Goal: Find specific page/section: Find specific page/section

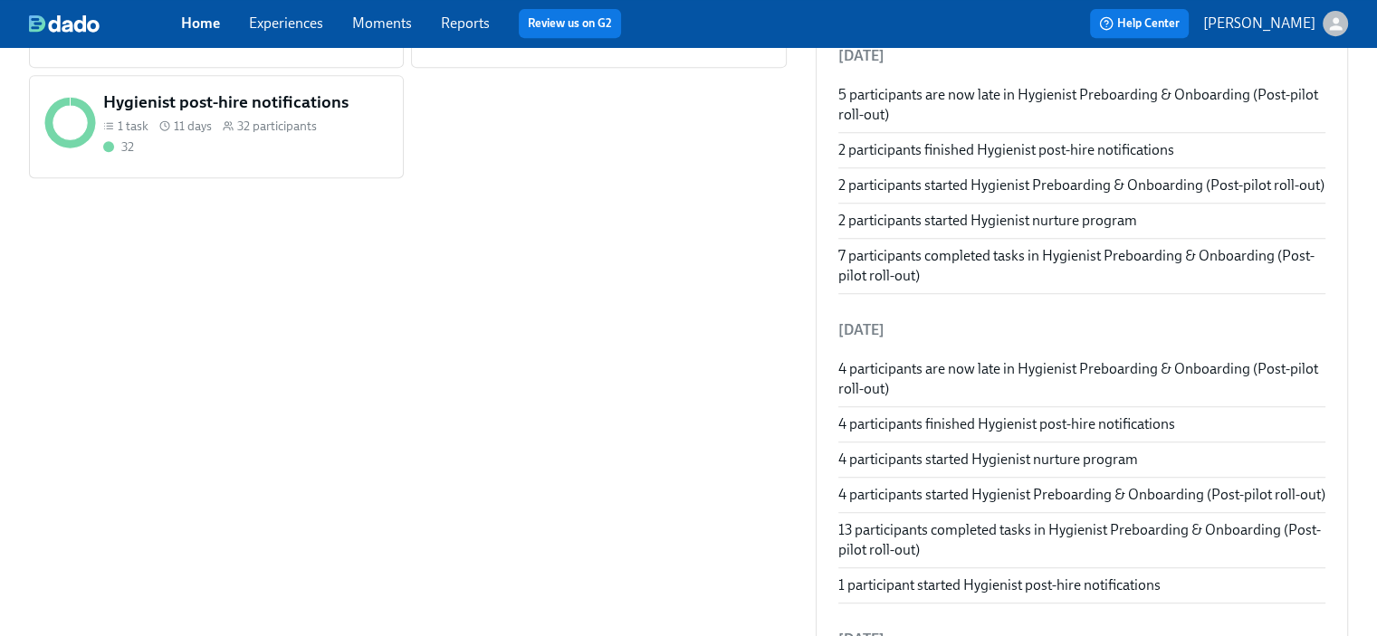
scroll to position [558, 0]
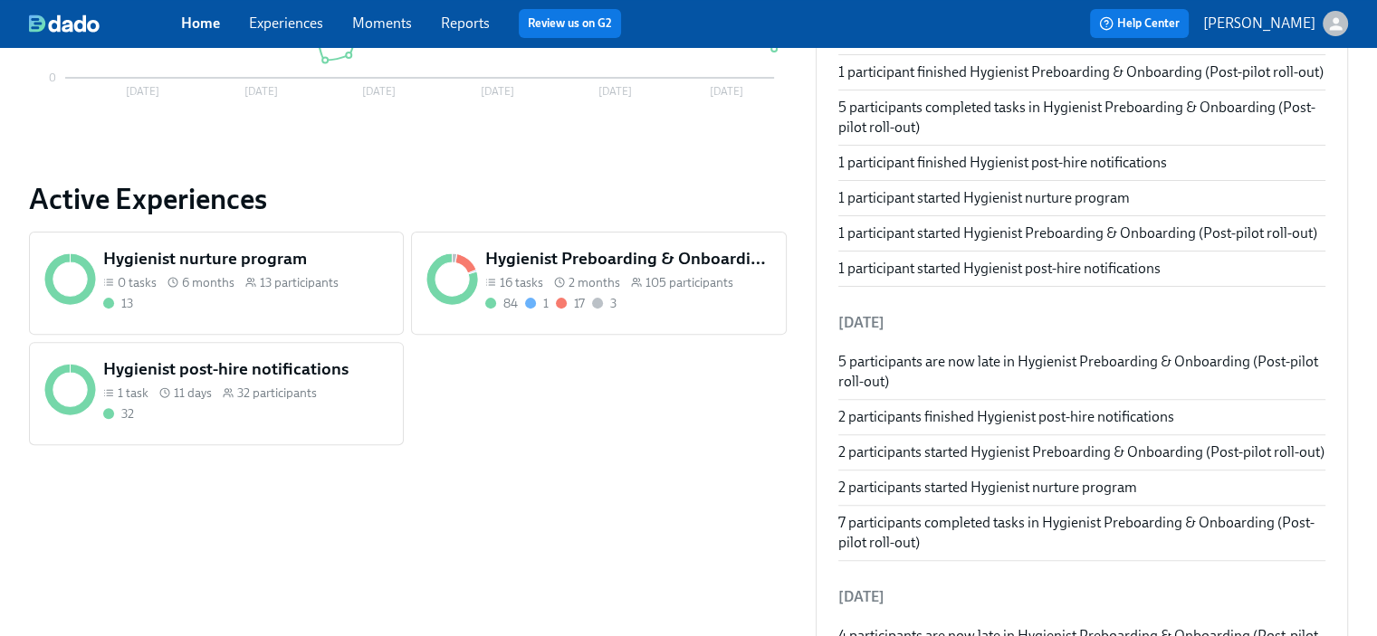
click at [630, 262] on h5 "Hygienist Preboarding & Onboarding (Post-pilot roll-out)" at bounding box center [628, 259] width 286 height 24
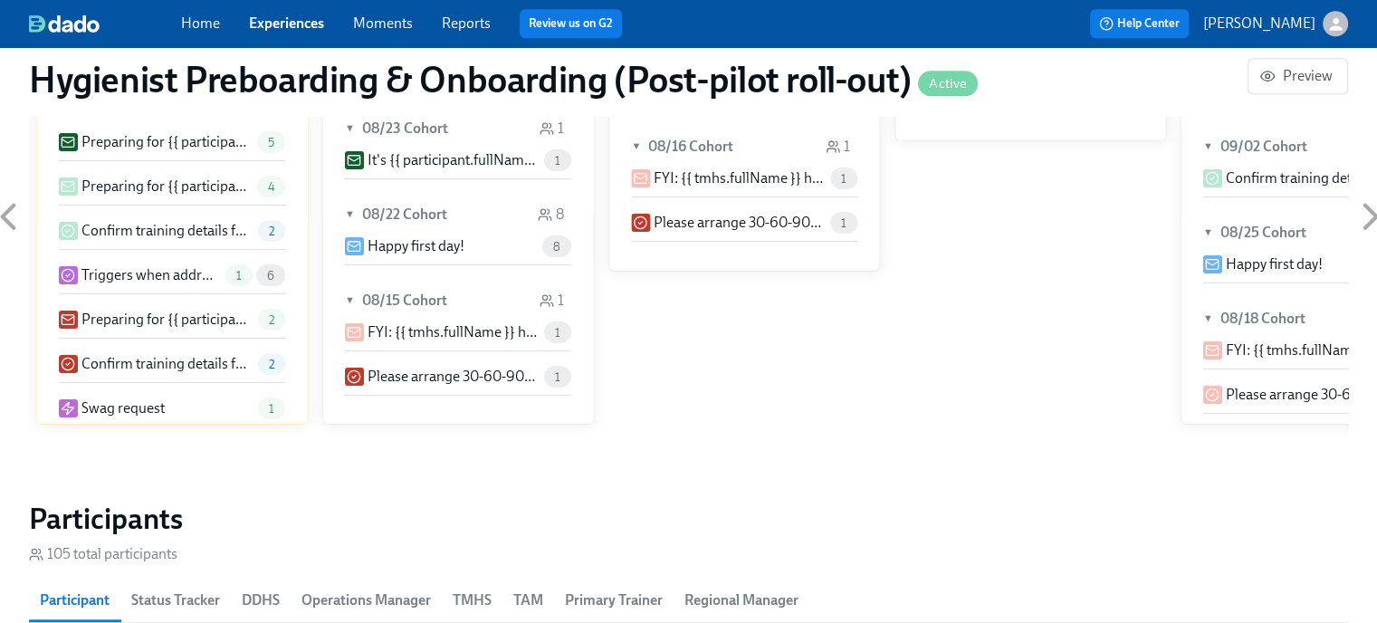
scroll to position [1991, 0]
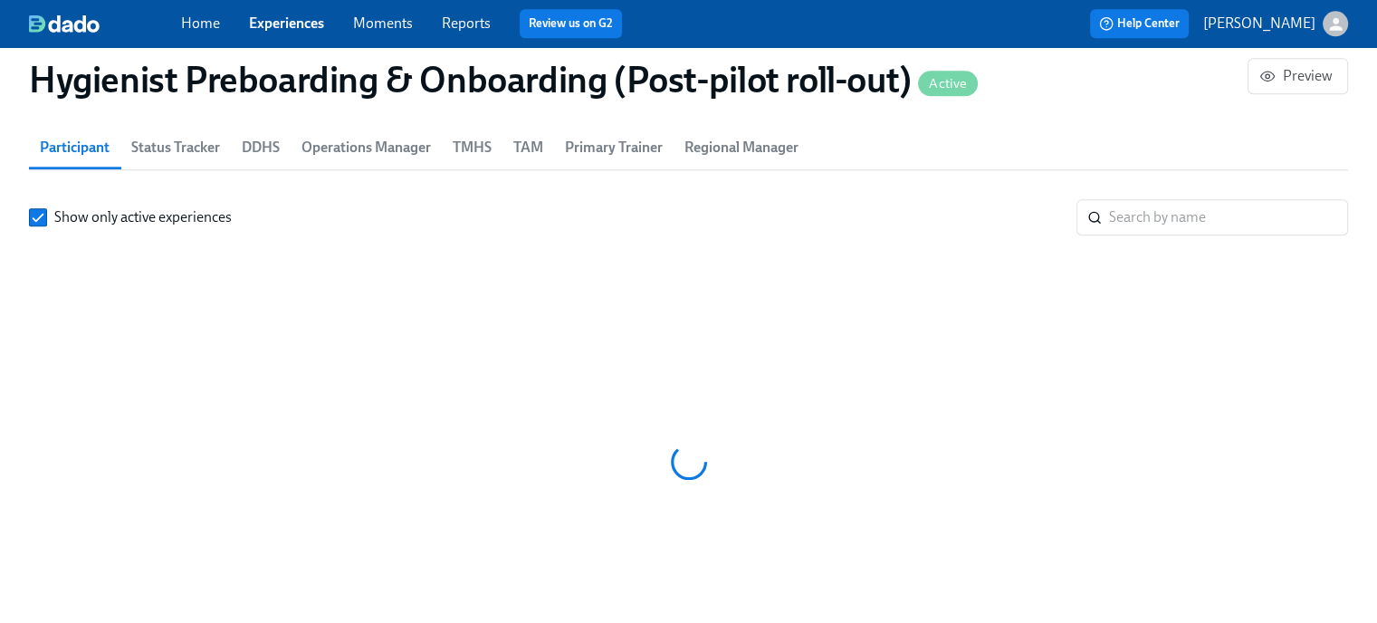
click at [478, 154] on span "TMHS" at bounding box center [472, 147] width 39 height 25
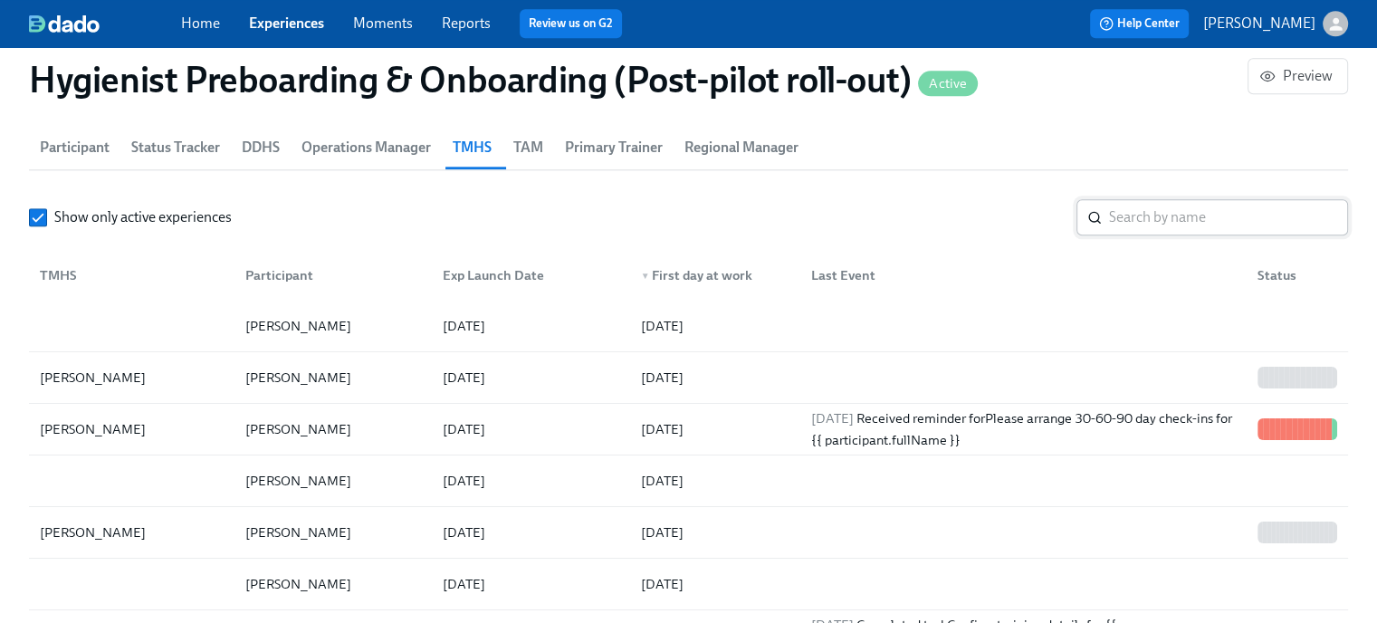
click at [1209, 216] on input "search" at bounding box center [1228, 217] width 239 height 36
type input "a"
type input "star"
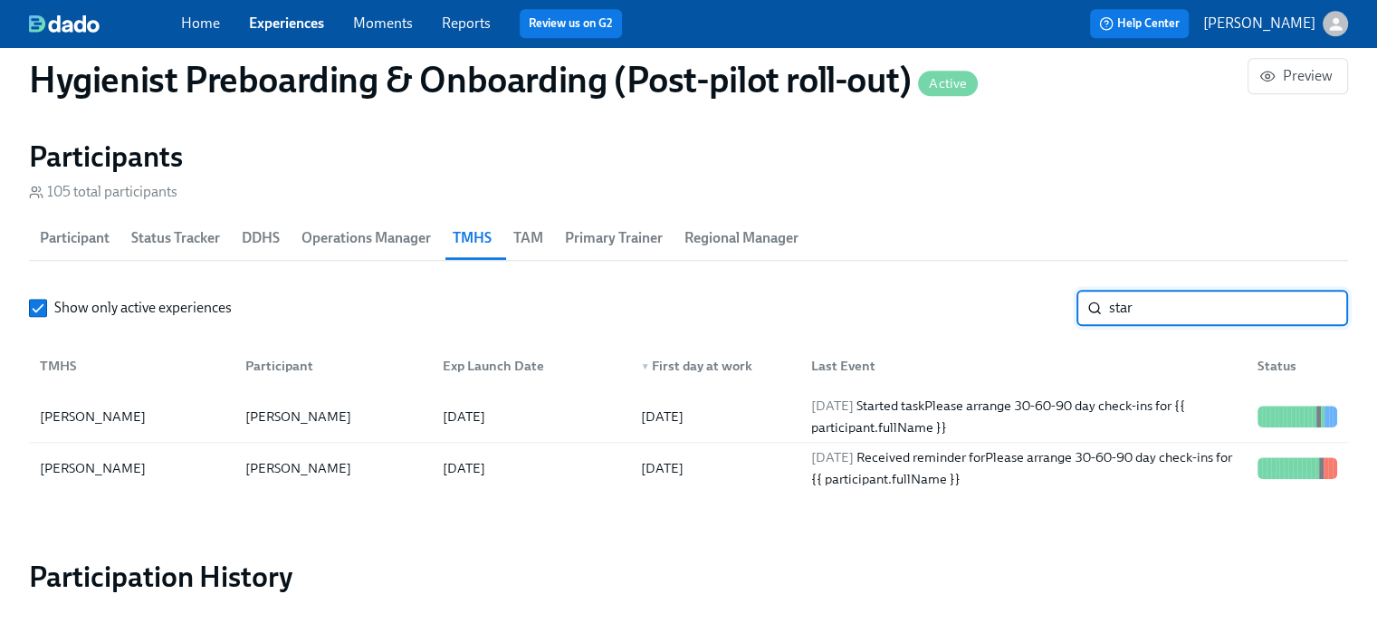
scroll to position [1358, 0]
